Goal: Transaction & Acquisition: Purchase product/service

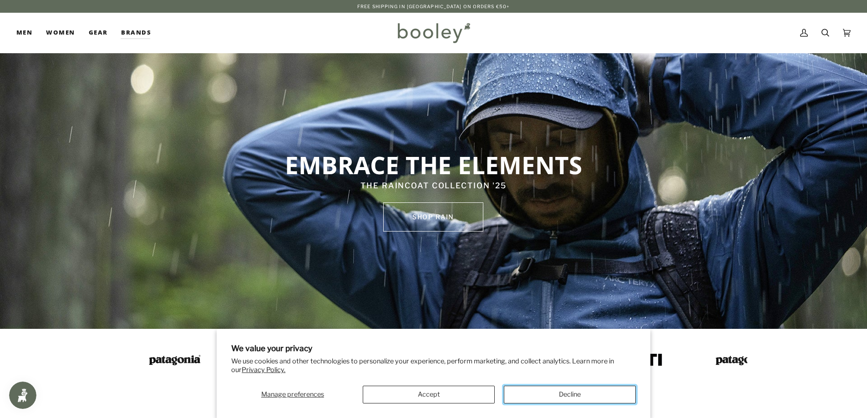
click at [565, 396] on button "Decline" at bounding box center [570, 395] width 132 height 18
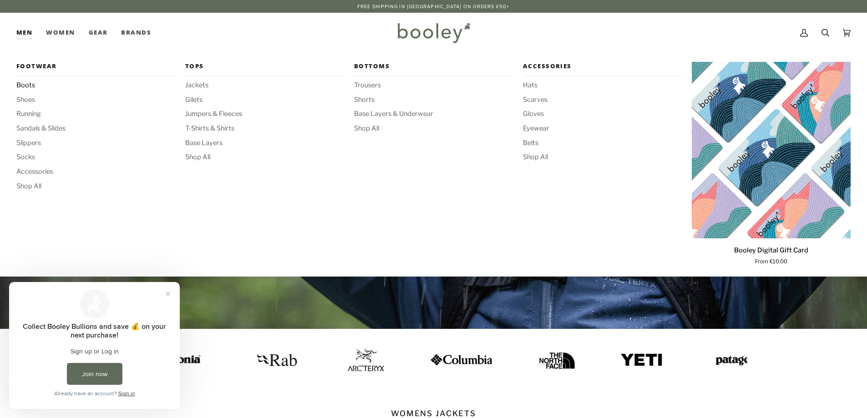
click at [29, 86] on span "Boots" at bounding box center [95, 86] width 159 height 10
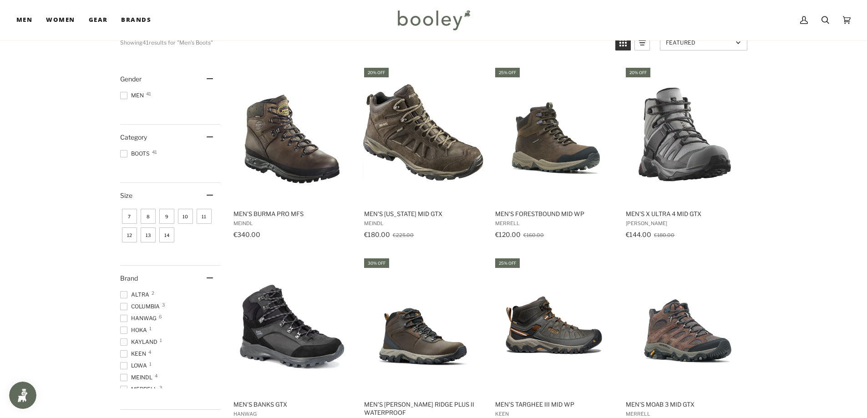
scroll to position [137, 0]
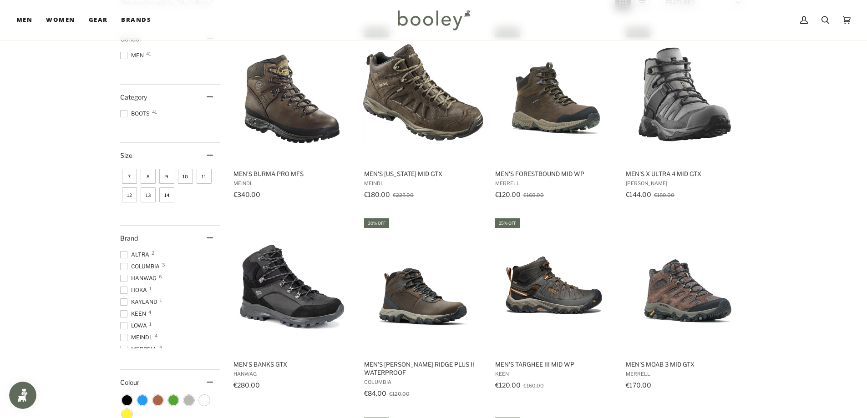
click at [127, 293] on span at bounding box center [123, 290] width 7 height 7
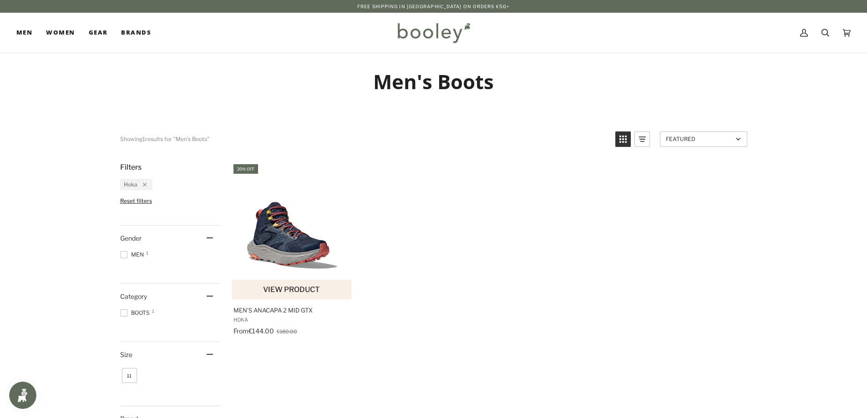
click at [296, 249] on img "Men's Anacapa 2 Mid GTX" at bounding box center [292, 231] width 121 height 121
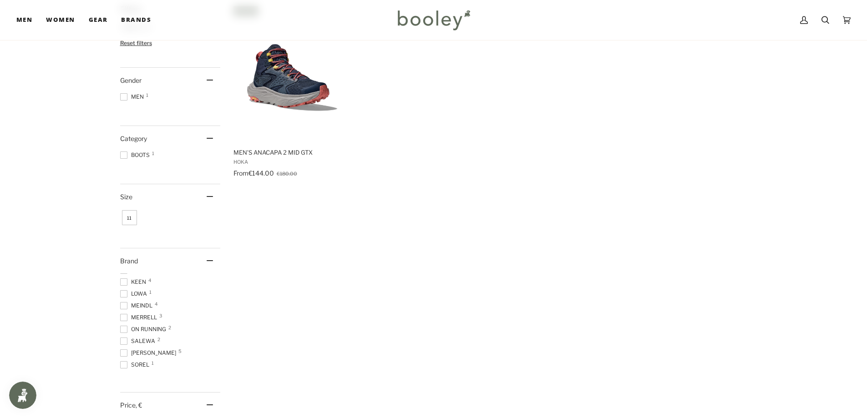
scroll to position [57, 0]
click at [122, 352] on span at bounding box center [123, 350] width 7 height 7
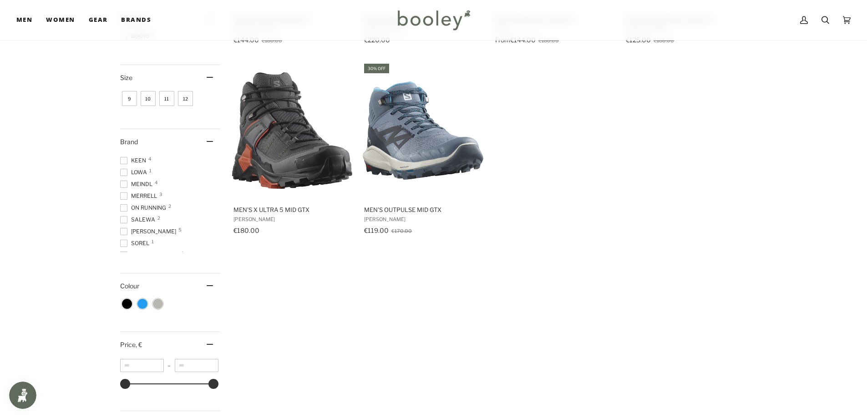
scroll to position [300, 0]
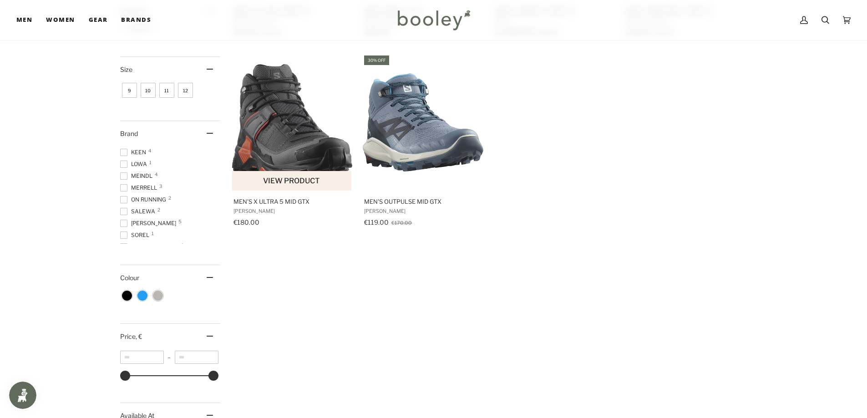
click at [257, 200] on span "Men's X Ultra 5 Mid GTX" at bounding box center [293, 202] width 118 height 8
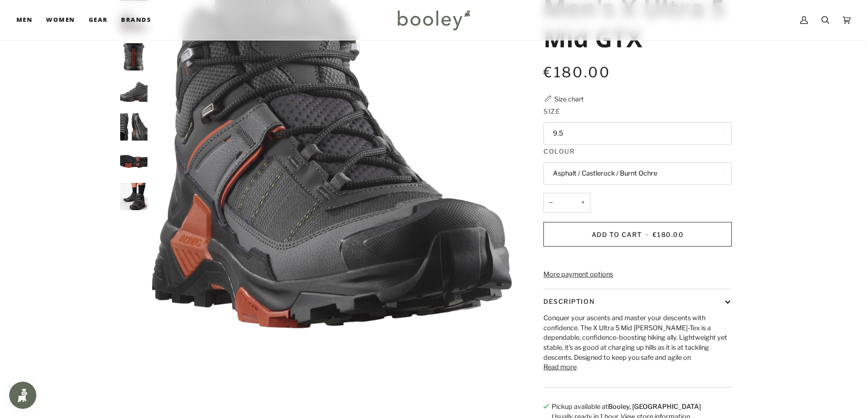
scroll to position [91, 0]
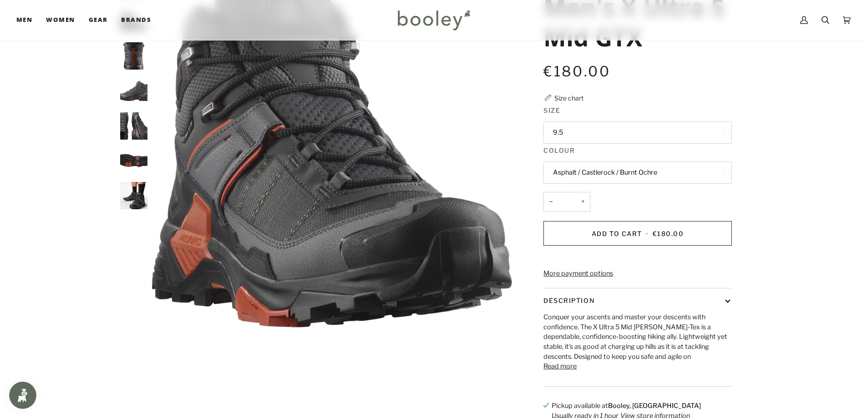
click at [613, 131] on button "9.5" at bounding box center [638, 133] width 189 height 22
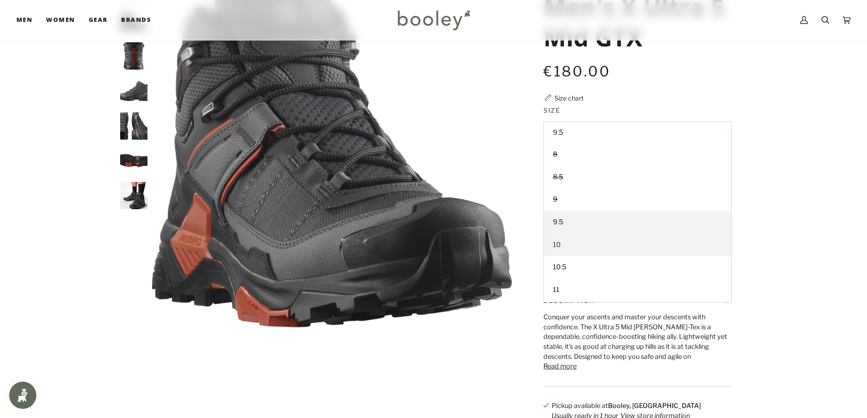
click at [557, 244] on span "10" at bounding box center [557, 245] width 8 height 8
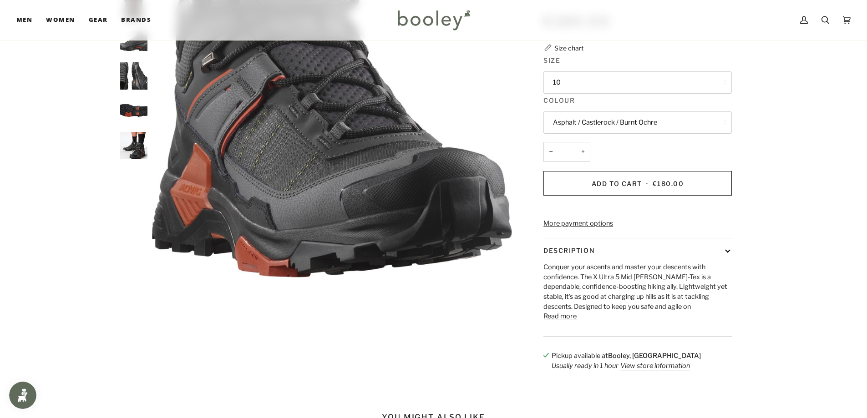
scroll to position [46, 0]
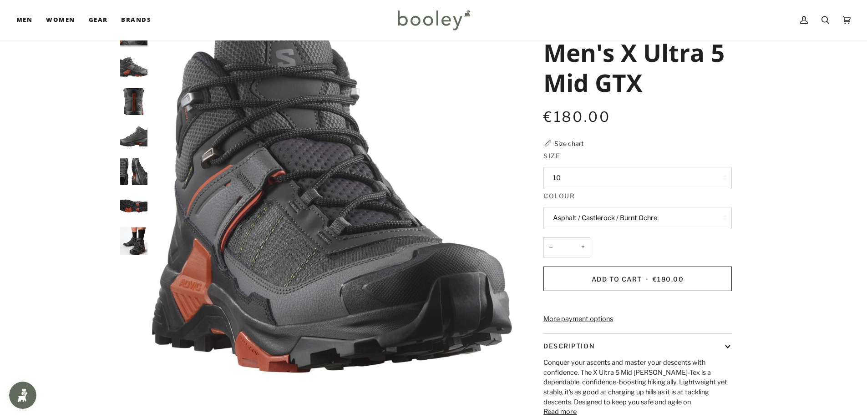
click at [139, 143] on img "Salomon Men's X Ultra 5 Mid GTX Asphalt / Castlerock / Burnt Ochre - Booley Gal…" at bounding box center [133, 136] width 27 height 27
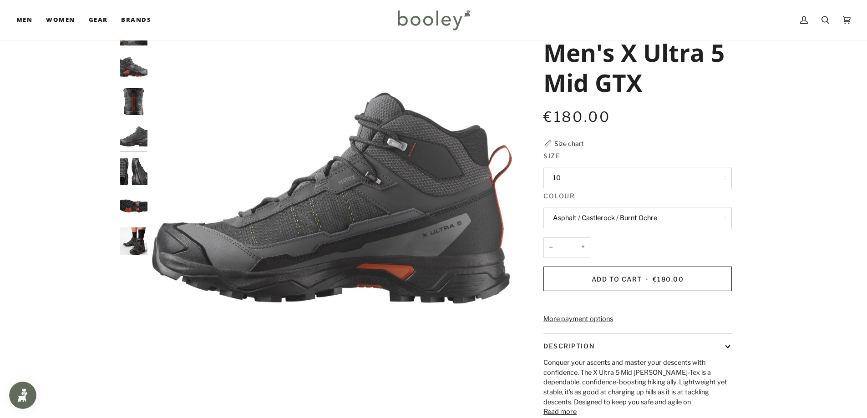
click at [135, 171] on img "Salomon Men's X Ultra 5 Mid GTX Asphalt / Castlerock / Burnt Ochre - Booley Gal…" at bounding box center [133, 171] width 27 height 27
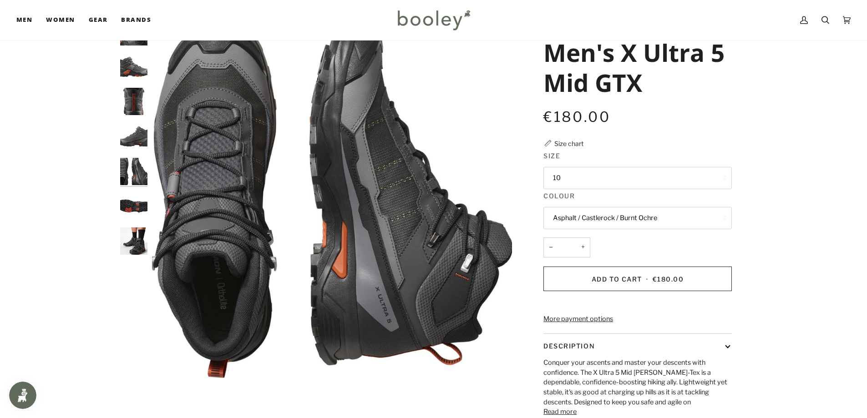
click at [131, 204] on img "Salomon Men's X Ultra 5 Mid GTX Asphalt / Castlerock / Burnt Ochre - Booley Gal…" at bounding box center [133, 206] width 27 height 27
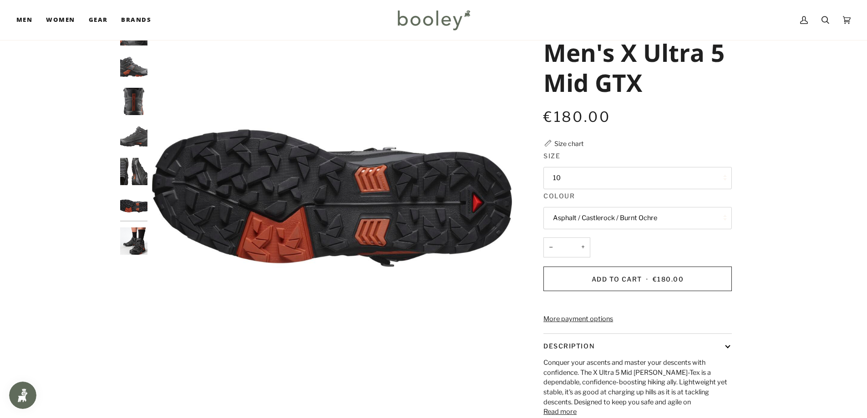
click at [132, 241] on img "Salomon Men's X Ultra 5 Mid GTX Asphalt / Castlerock / Burnt Ochre - Booley Gal…" at bounding box center [133, 241] width 27 height 27
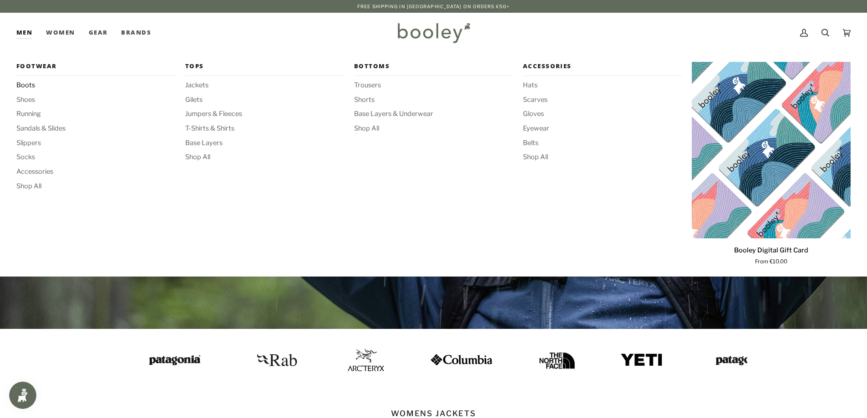
click at [26, 82] on span "Boots" at bounding box center [95, 86] width 159 height 10
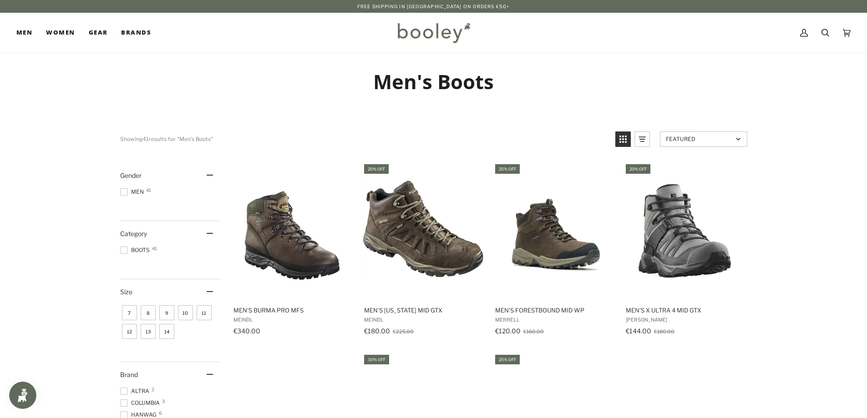
scroll to position [46, 0]
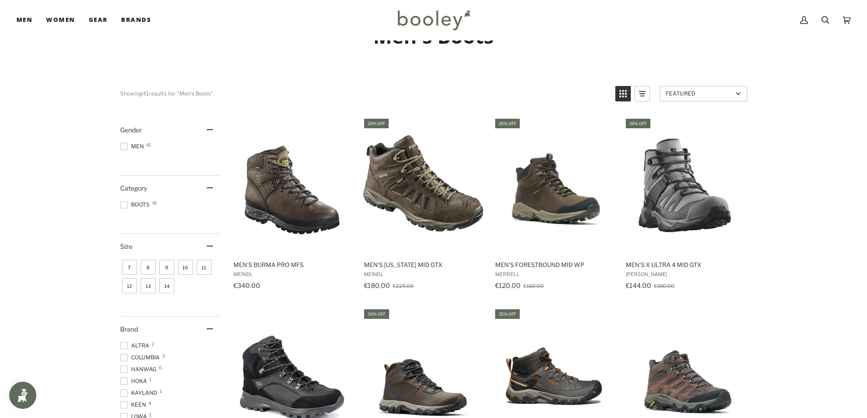
click at [187, 267] on span "10" at bounding box center [185, 267] width 15 height 15
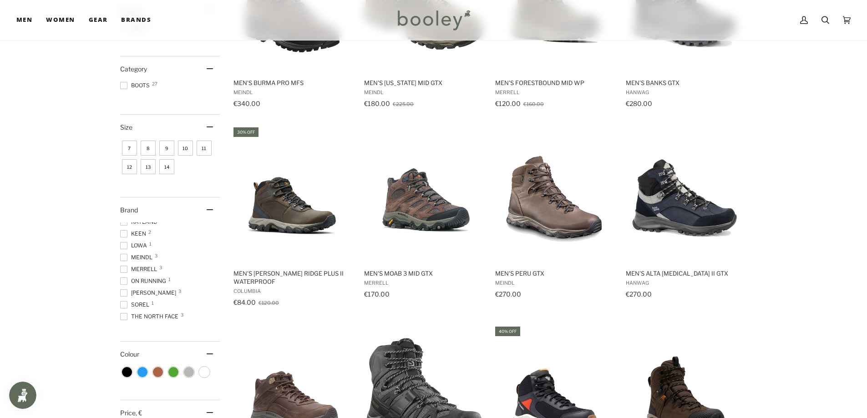
scroll to position [44, 0]
click at [124, 291] on span at bounding box center [123, 289] width 7 height 7
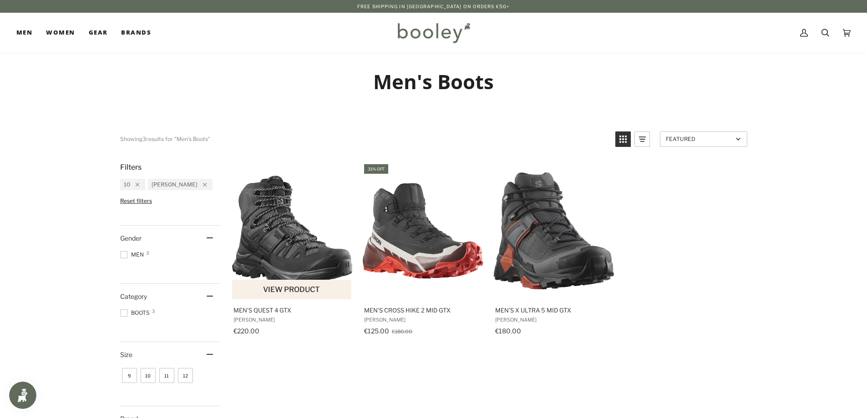
click at [260, 308] on span "Men's Quest 4 GTX" at bounding box center [293, 310] width 118 height 8
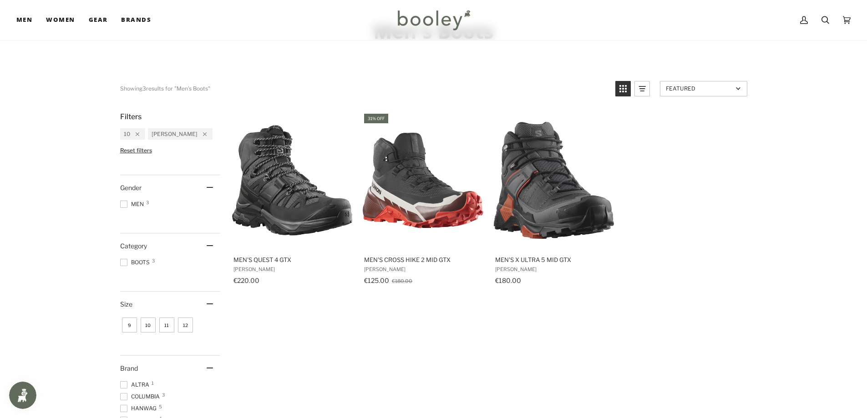
scroll to position [46, 0]
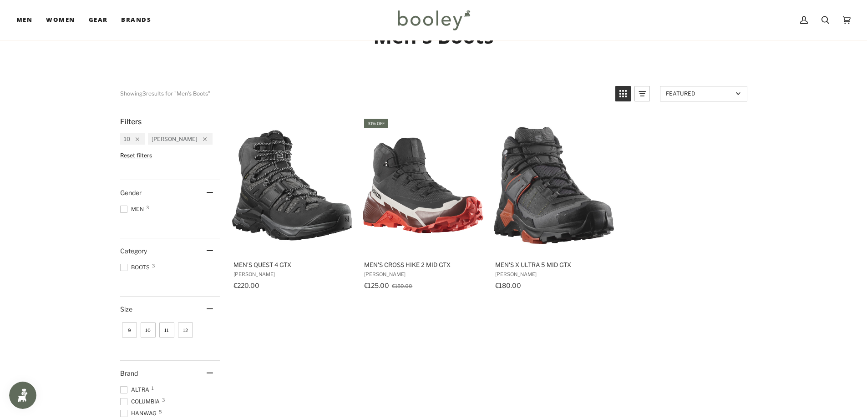
click at [168, 327] on span "11" at bounding box center [166, 330] width 15 height 15
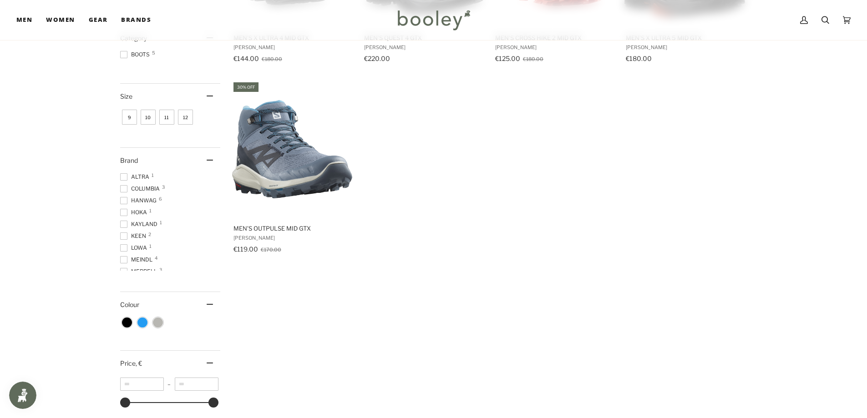
scroll to position [273, 0]
click at [127, 209] on span at bounding box center [123, 212] width 7 height 7
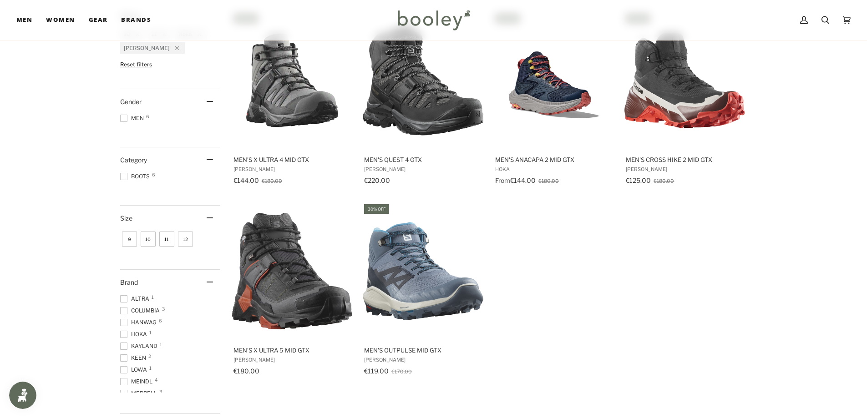
scroll to position [137, 0]
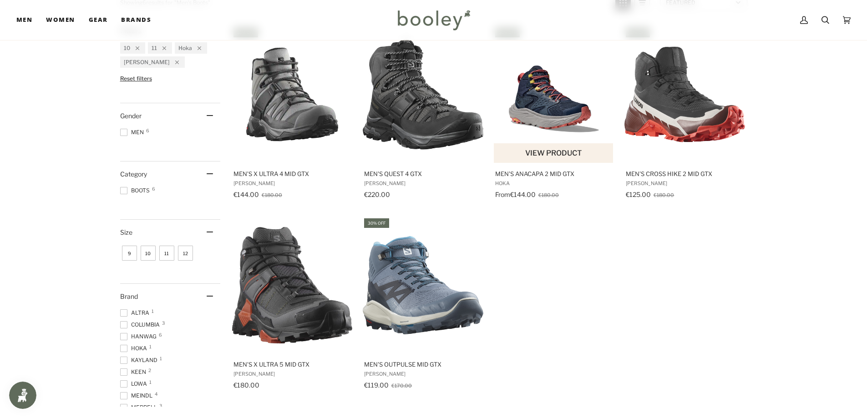
click at [537, 170] on span "Men's Anacapa 2 Mid GTX" at bounding box center [554, 174] width 118 height 8
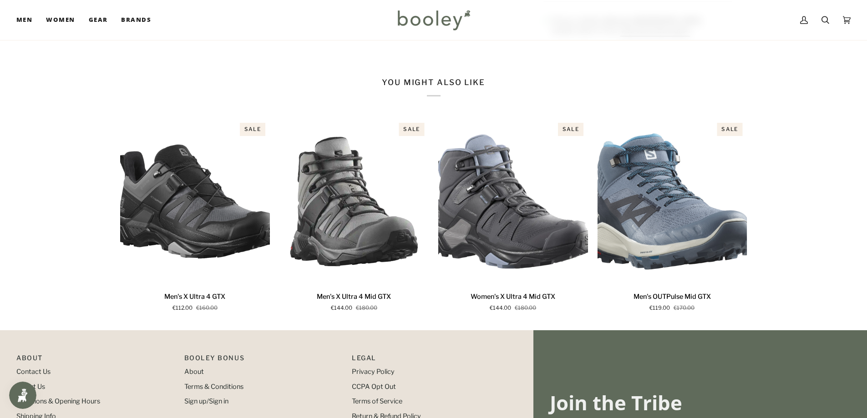
scroll to position [501, 0]
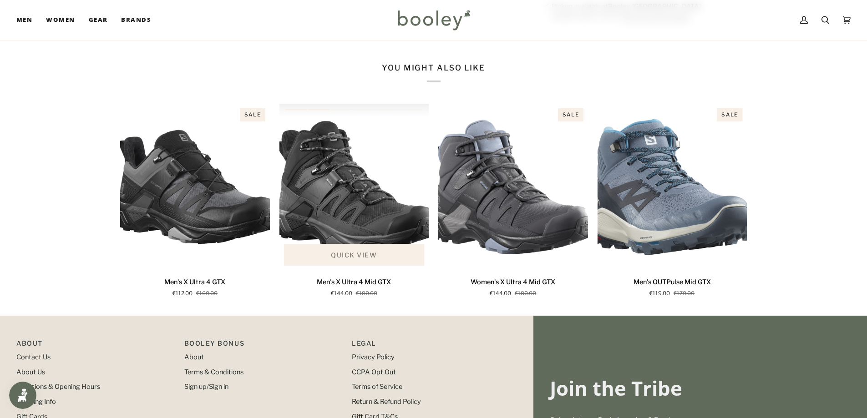
click at [367, 256] on span "Quick view" at bounding box center [354, 255] width 46 height 10
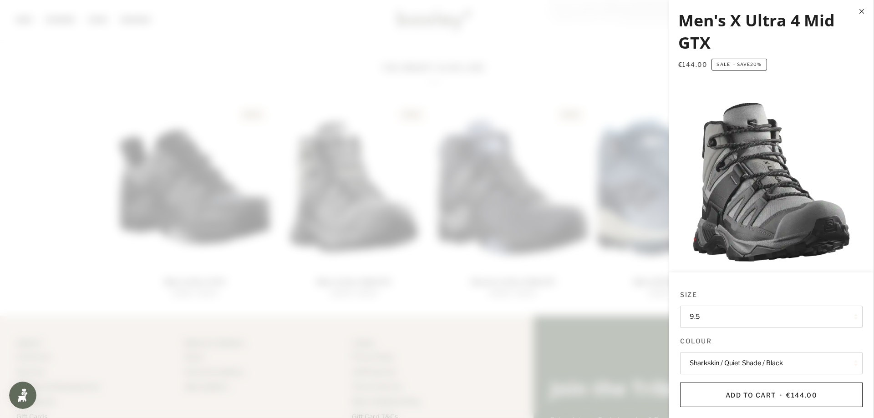
click at [862, 13] on button "Close" at bounding box center [863, 11] width 21 height 23
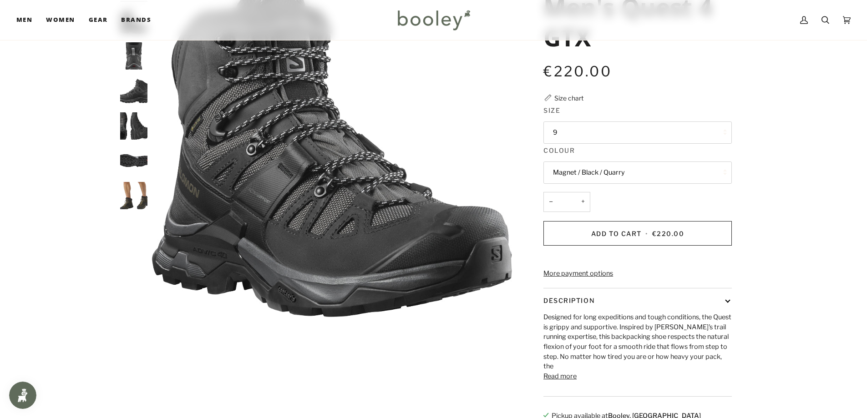
scroll to position [0, 0]
